Goal: Task Accomplishment & Management: Manage account settings

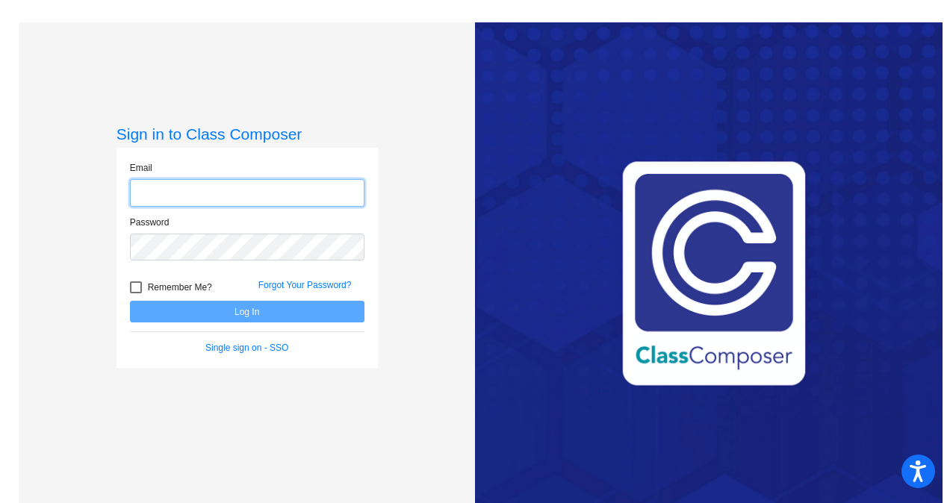
type input "[EMAIL_ADDRESS][DOMAIN_NAME]"
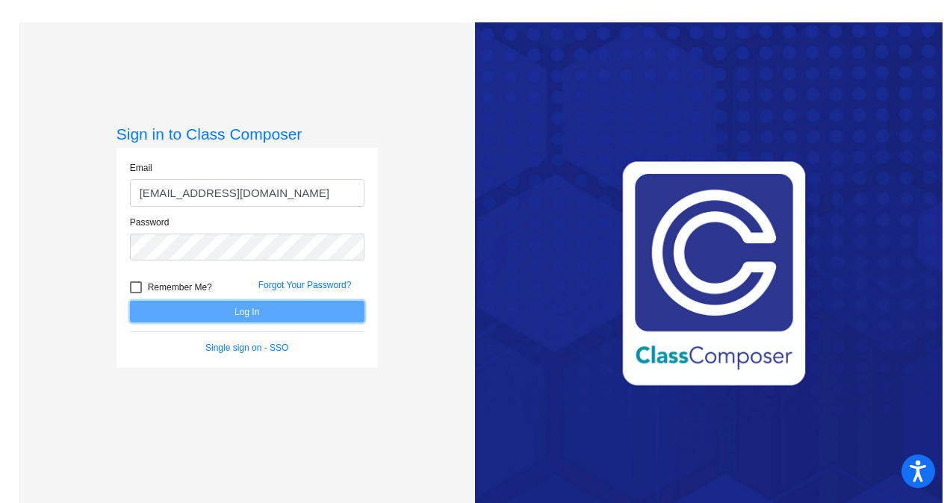
click at [167, 308] on button "Log In" at bounding box center [247, 312] width 234 height 22
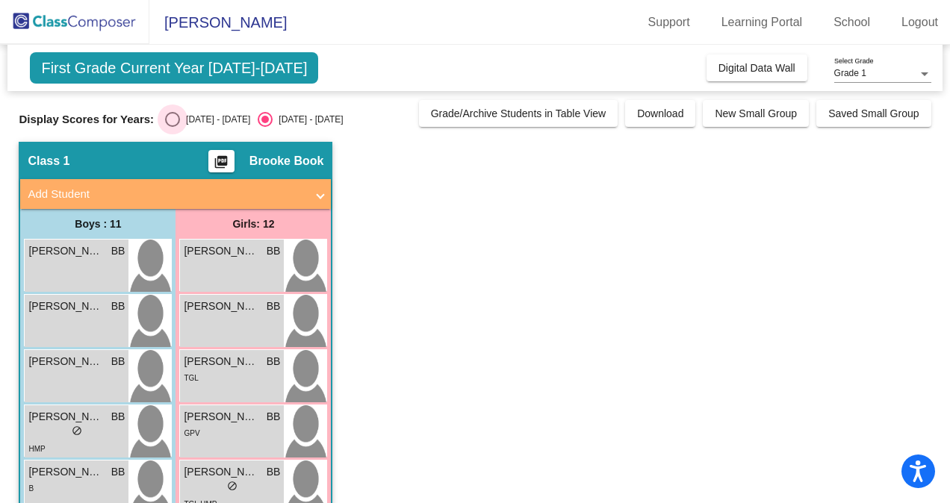
click at [170, 118] on div "Select an option" at bounding box center [172, 119] width 15 height 15
click at [172, 127] on input "[DATE] - [DATE]" at bounding box center [172, 127] width 1 height 1
radio input "true"
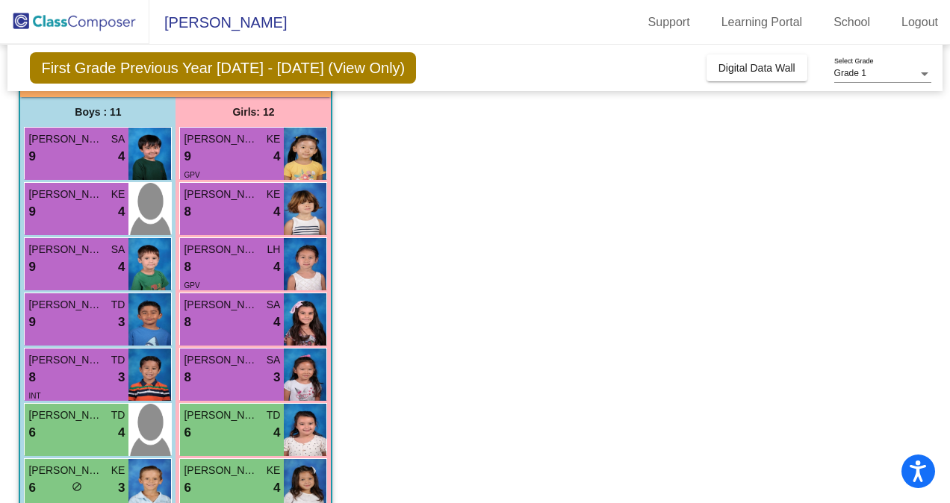
scroll to position [118, 0]
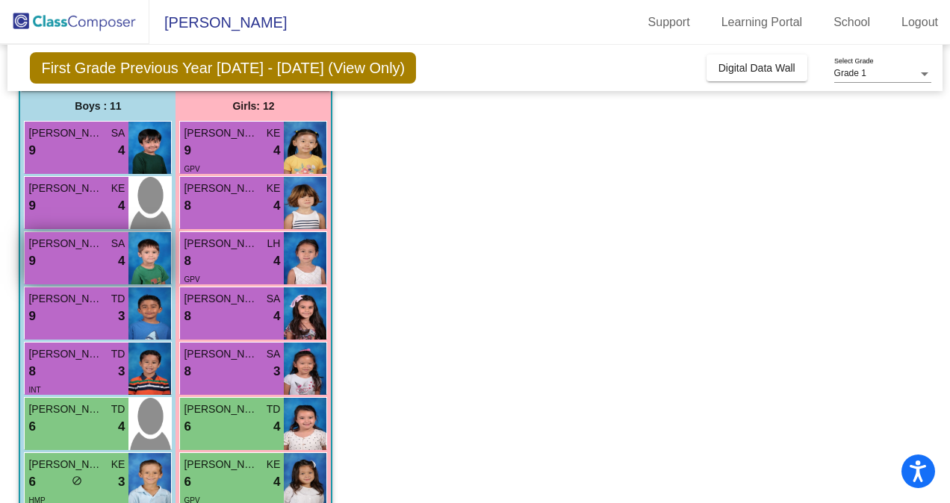
click at [69, 258] on div "9 lock do_not_disturb_alt 4" at bounding box center [76, 261] width 96 height 19
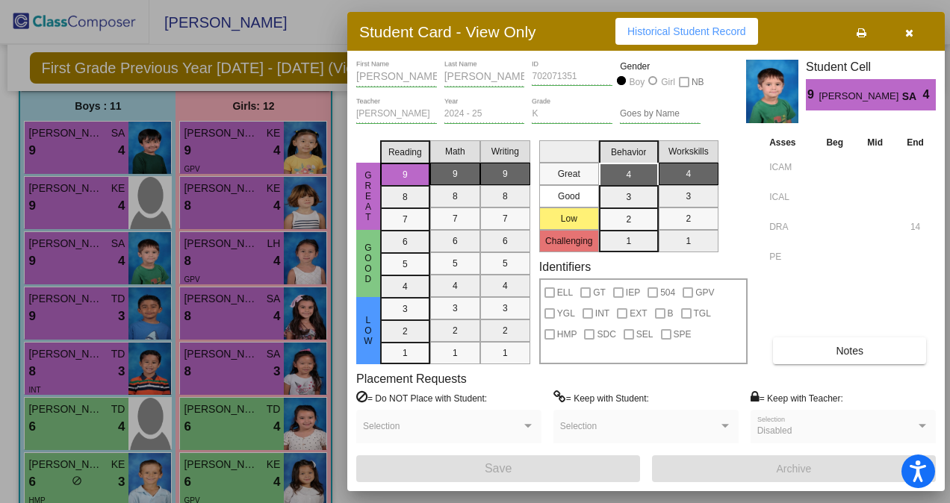
click at [708, 151] on mat-selection-list "Workskills 4 3 2 1" at bounding box center [689, 193] width 60 height 118
click at [855, 31] on icon "button" at bounding box center [909, 33] width 8 height 10
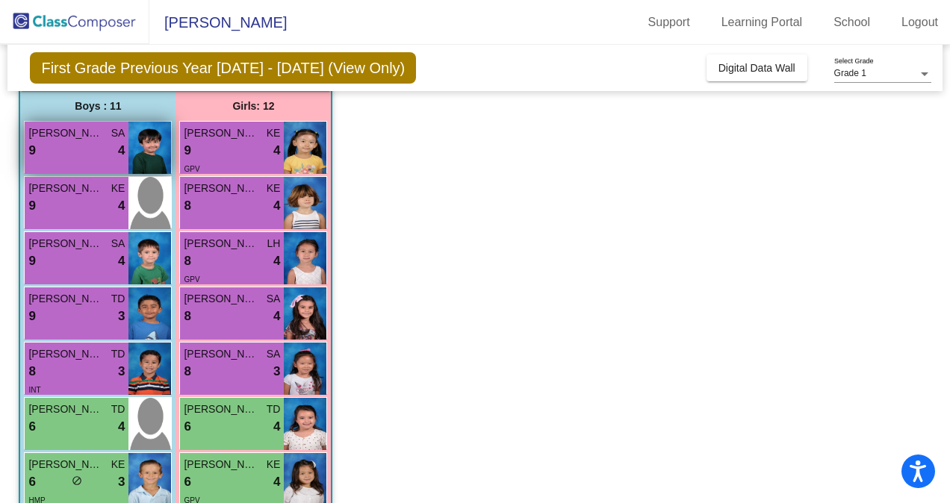
click at [75, 146] on div "9 lock do_not_disturb_alt 4" at bounding box center [76, 150] width 96 height 19
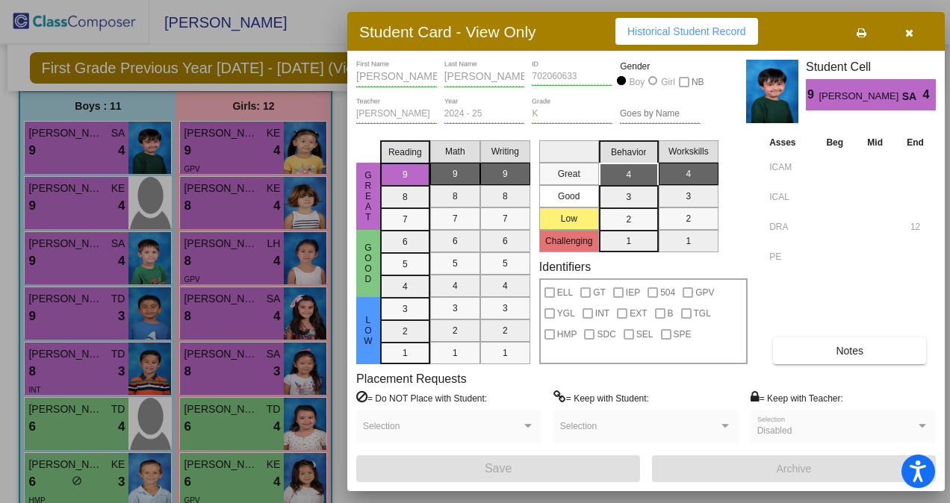
click at [63, 39] on div at bounding box center [475, 251] width 950 height 503
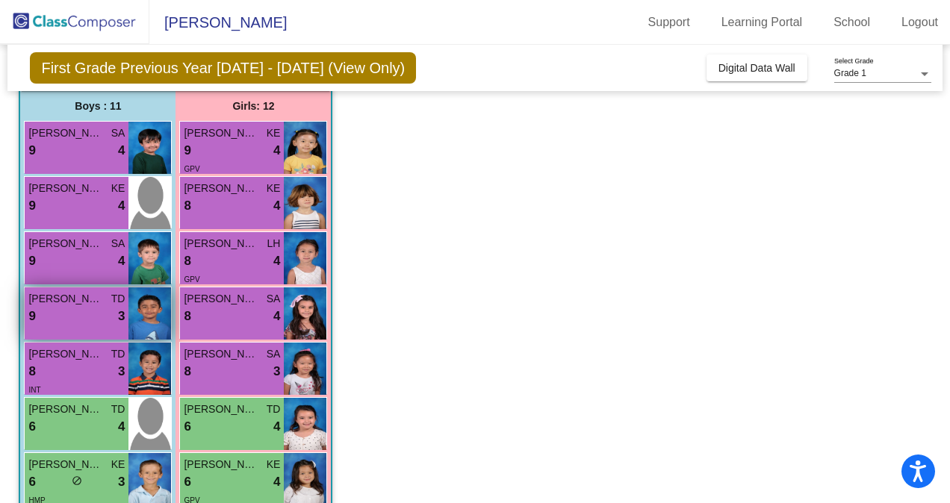
click at [121, 324] on span "3" at bounding box center [121, 316] width 7 height 19
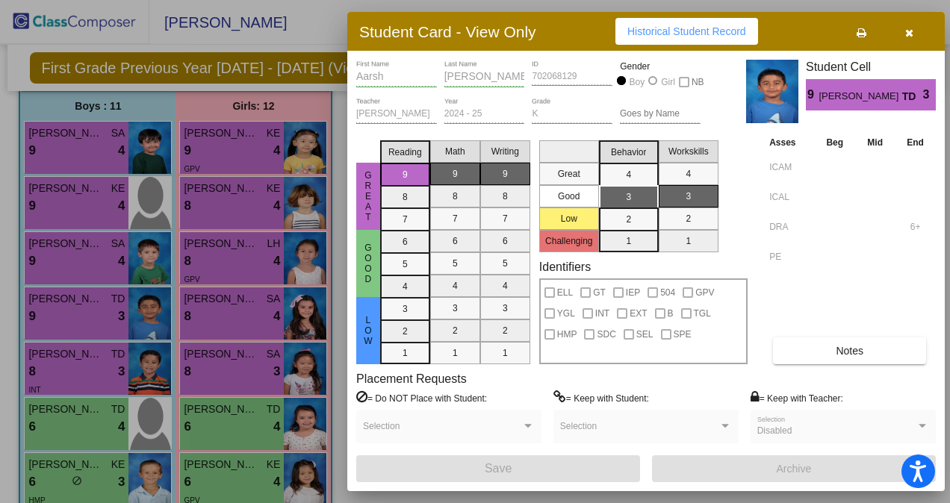
click at [93, 245] on div at bounding box center [475, 251] width 950 height 503
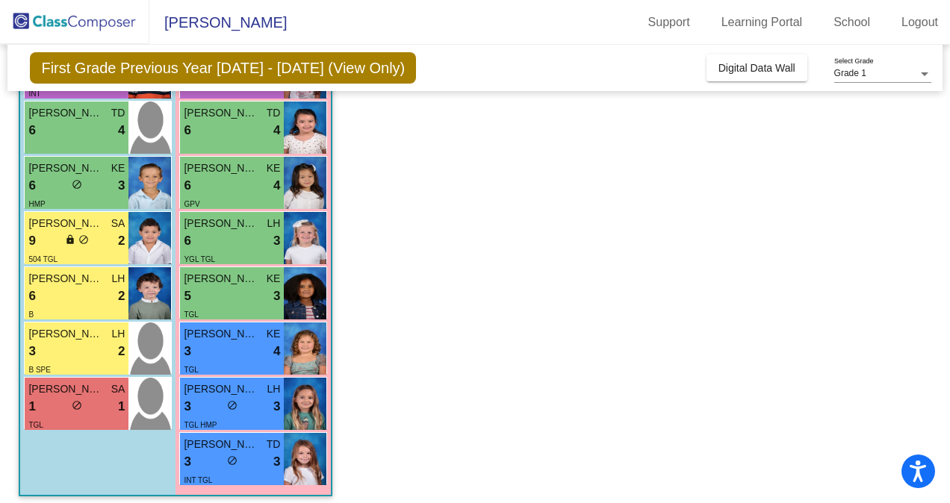
scroll to position [418, 0]
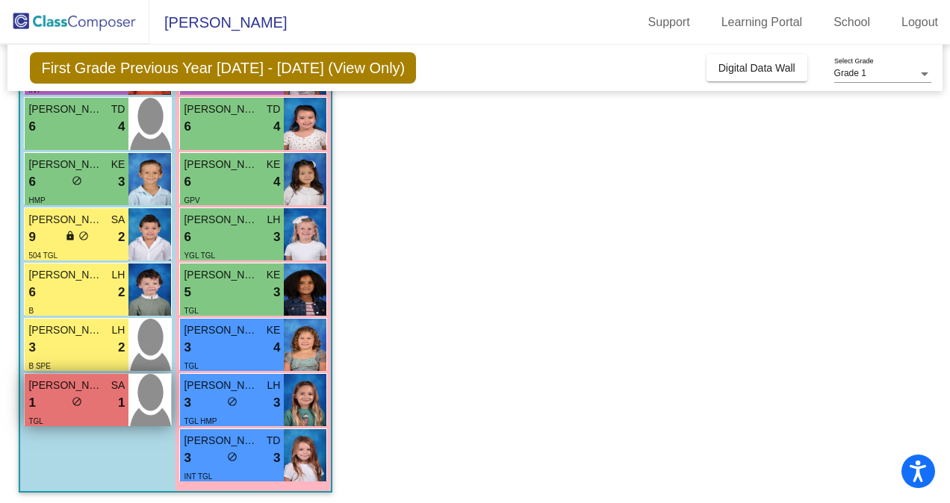
click at [54, 394] on div "1 lock do_not_disturb_alt 1" at bounding box center [76, 403] width 96 height 19
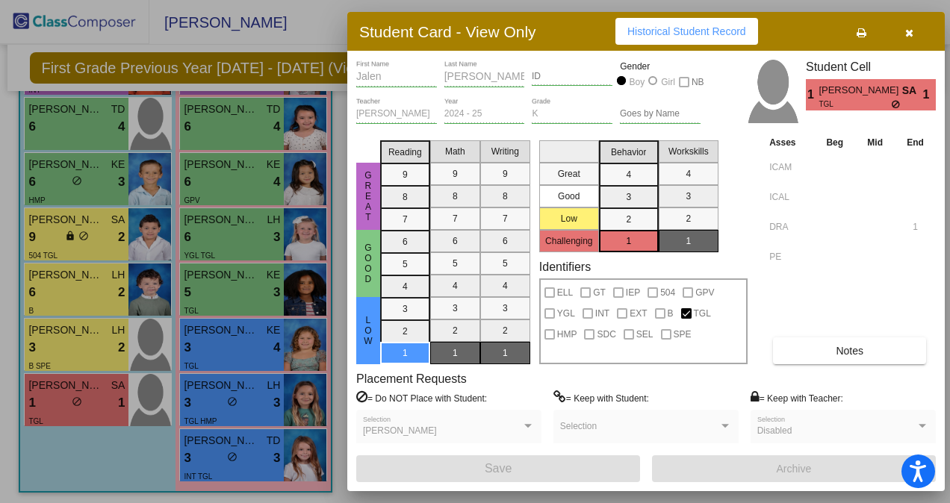
click at [70, 267] on div at bounding box center [475, 251] width 950 height 503
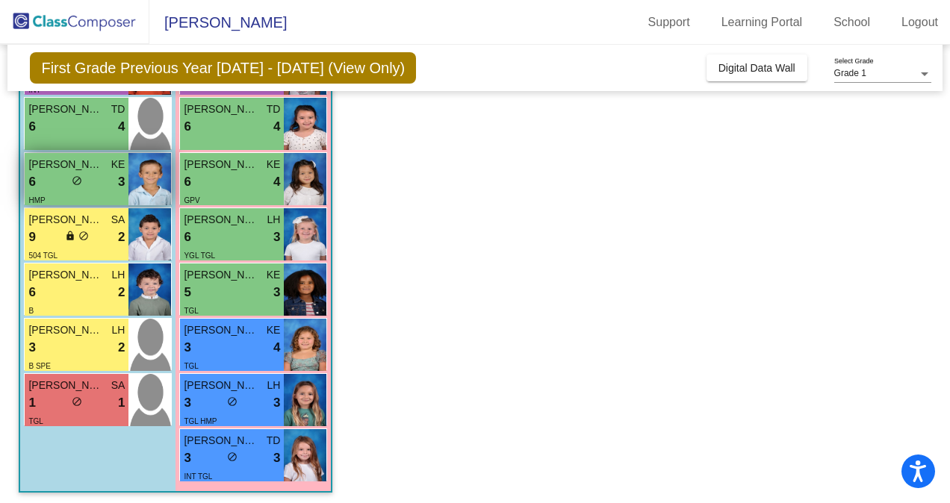
click at [81, 176] on span "do_not_disturb_alt" at bounding box center [77, 180] width 10 height 10
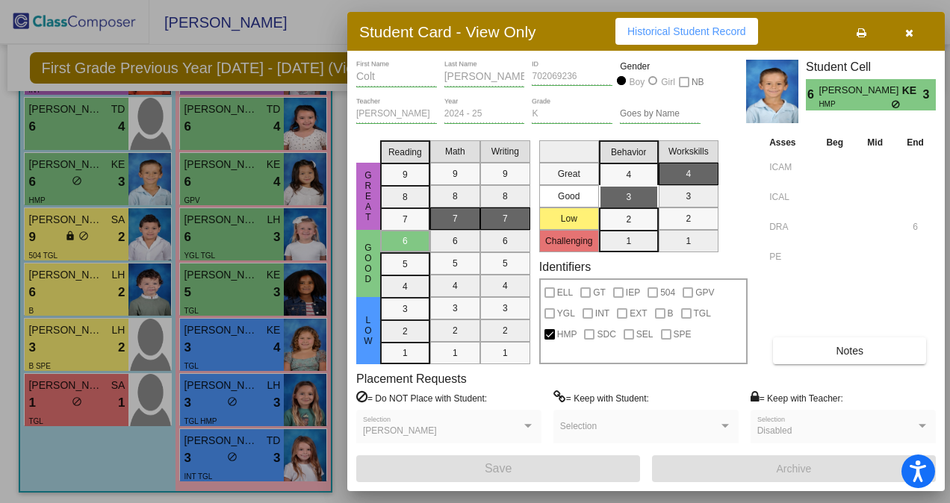
click at [147, 237] on div at bounding box center [475, 251] width 950 height 503
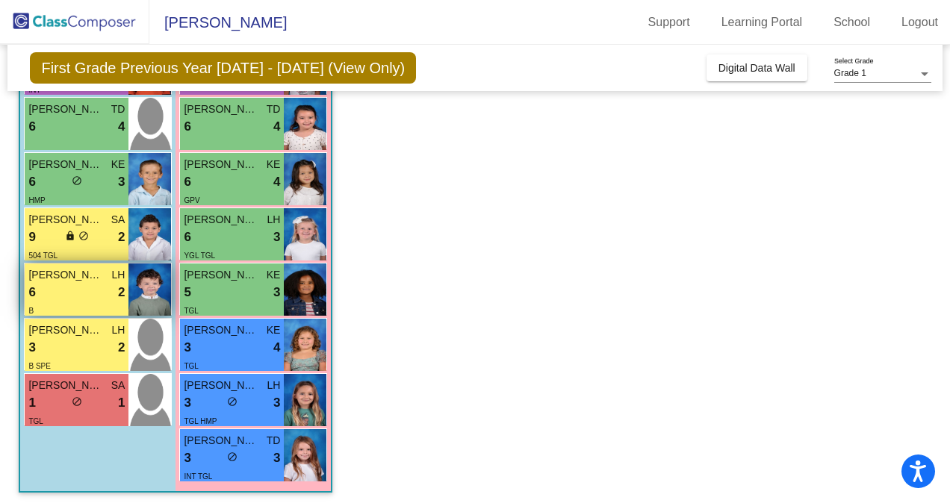
click at [101, 285] on div "6 lock do_not_disturb_alt 2" at bounding box center [76, 292] width 96 height 19
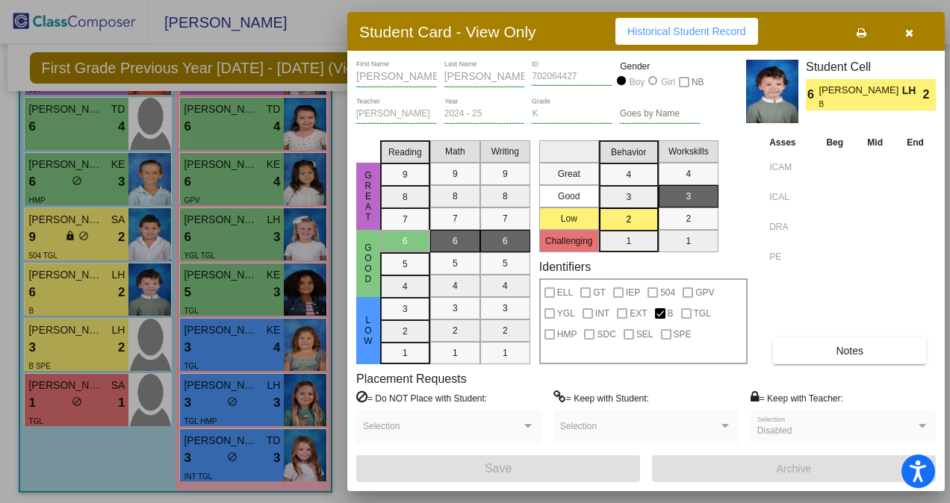
click at [66, 119] on div at bounding box center [475, 251] width 950 height 503
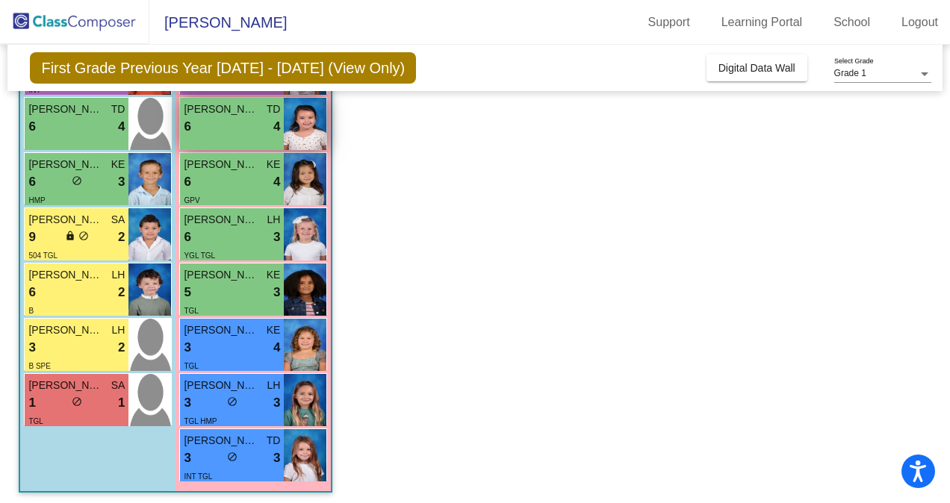
click at [246, 122] on div "6 lock do_not_disturb_alt 4" at bounding box center [232, 126] width 96 height 19
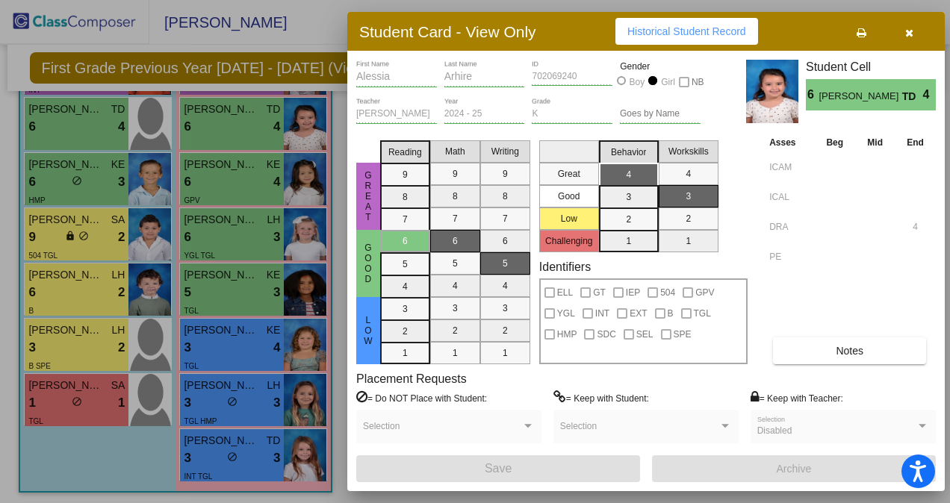
click at [242, 231] on div at bounding box center [475, 251] width 950 height 503
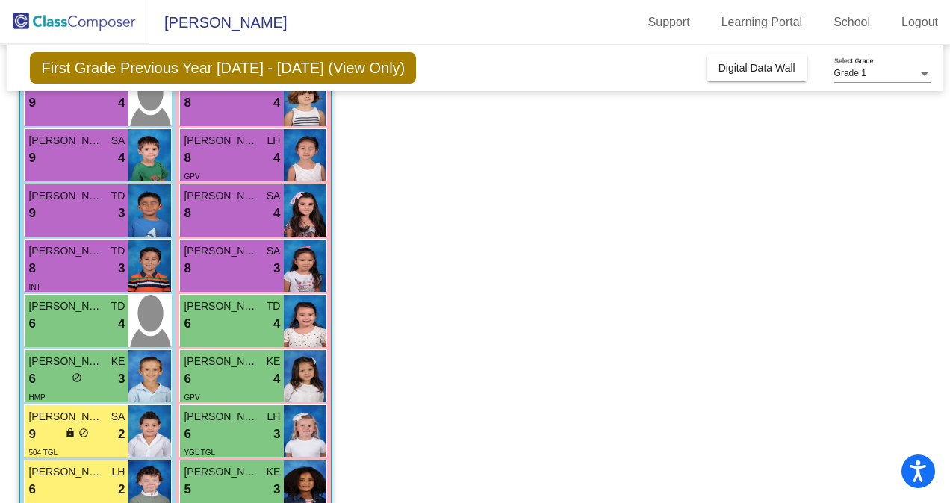
scroll to position [230, 0]
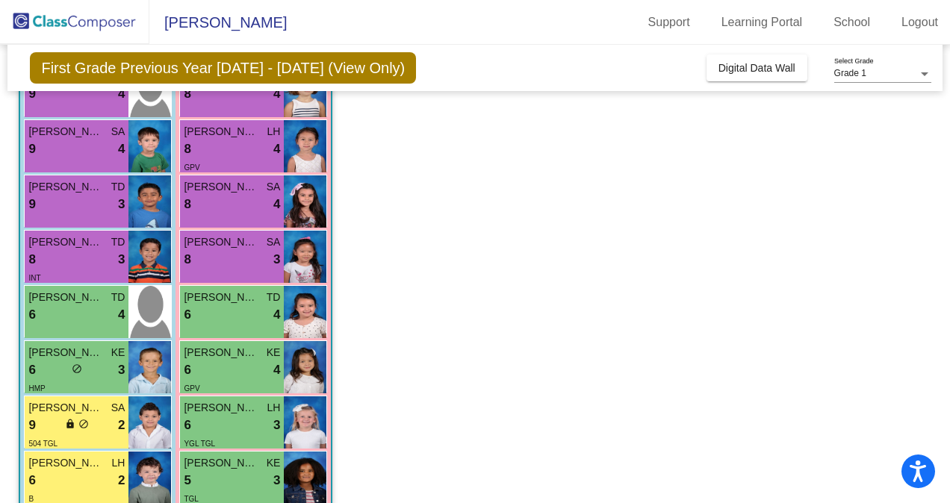
click at [63, 306] on div "6 lock do_not_disturb_alt 4" at bounding box center [76, 314] width 96 height 19
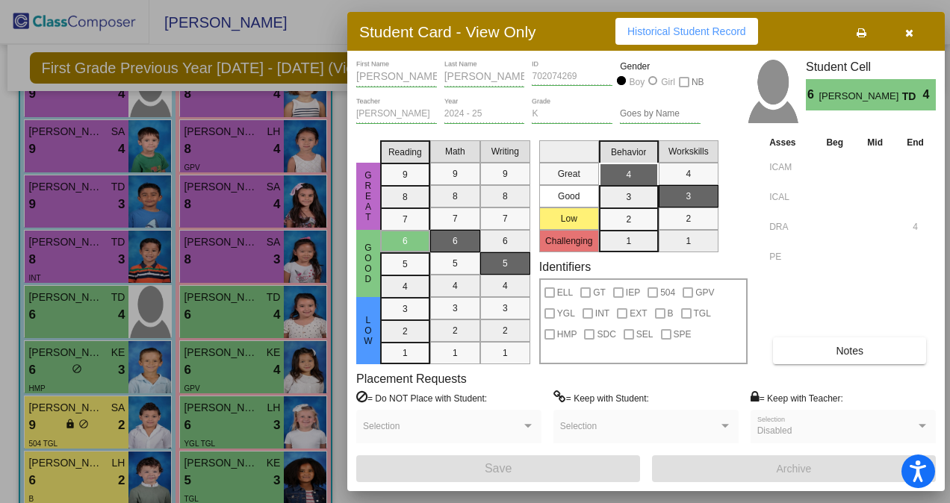
click at [264, 302] on div at bounding box center [475, 251] width 950 height 503
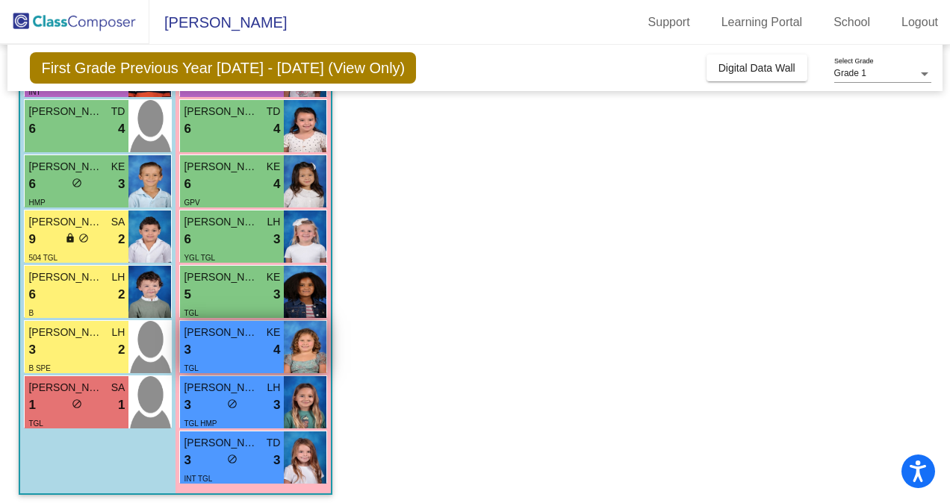
scroll to position [411, 0]
